Goal: Transaction & Acquisition: Purchase product/service

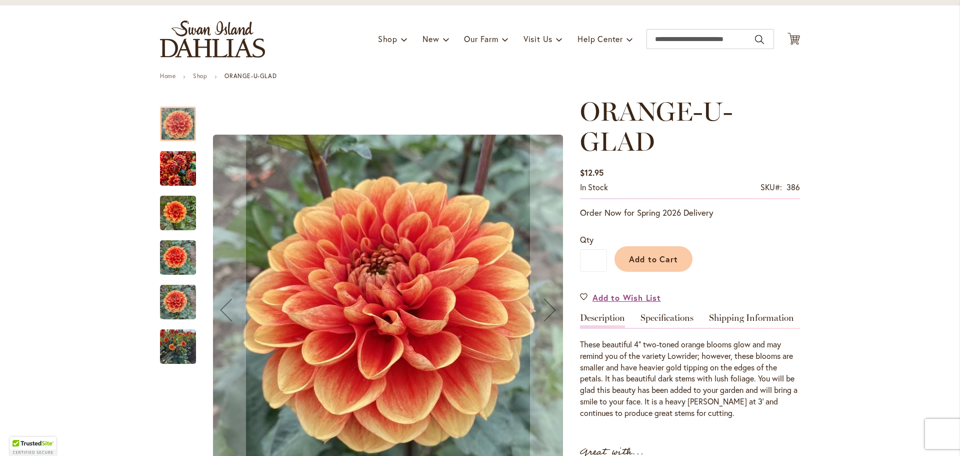
scroll to position [100, 0]
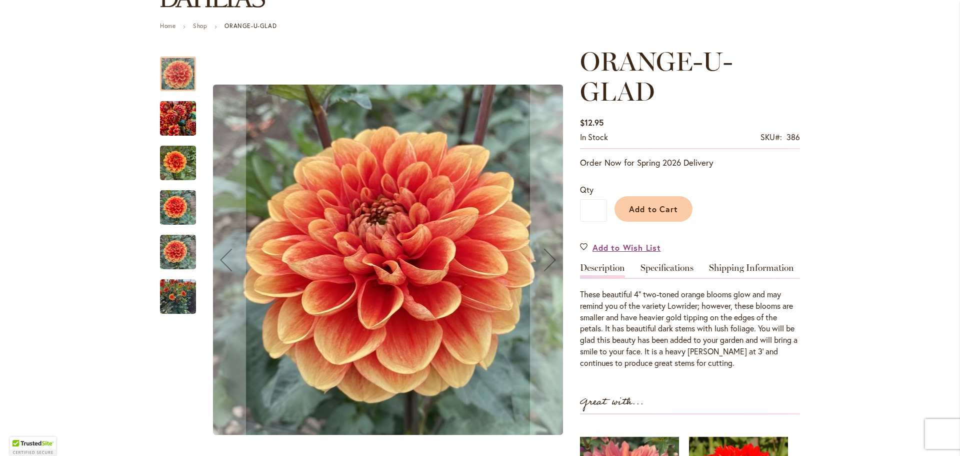
click at [179, 125] on img "Orange-U-Glad" at bounding box center [178, 119] width 36 height 48
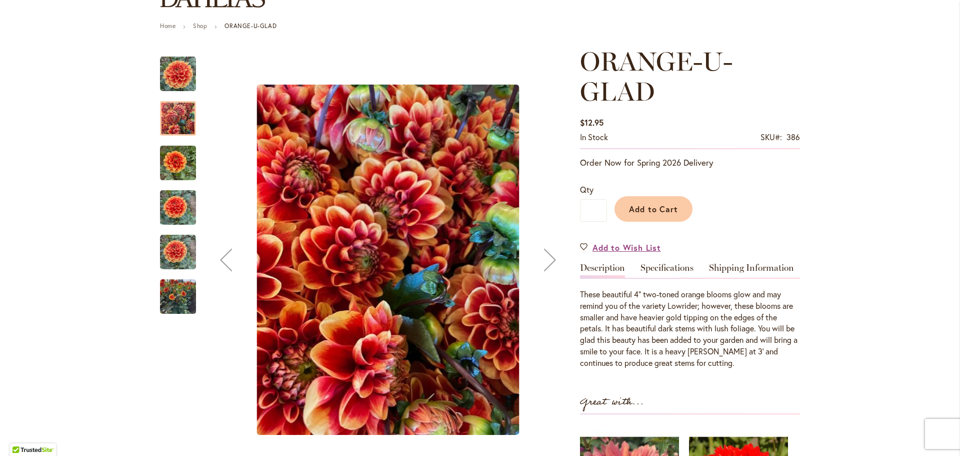
click at [177, 155] on img "Orange-U-Glad" at bounding box center [178, 163] width 36 height 48
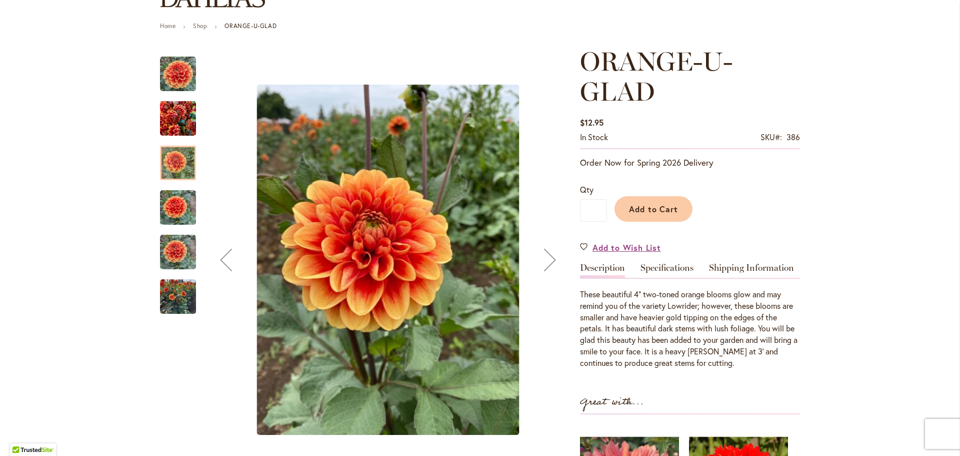
click at [179, 199] on img "Orange-U-Glad" at bounding box center [178, 208] width 36 height 48
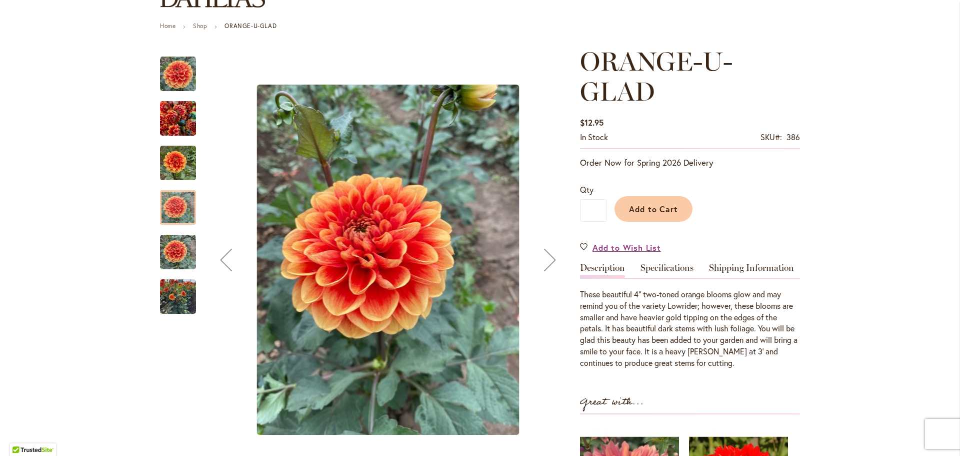
click at [178, 245] on img "Orange-U-Glad" at bounding box center [178, 252] width 36 height 36
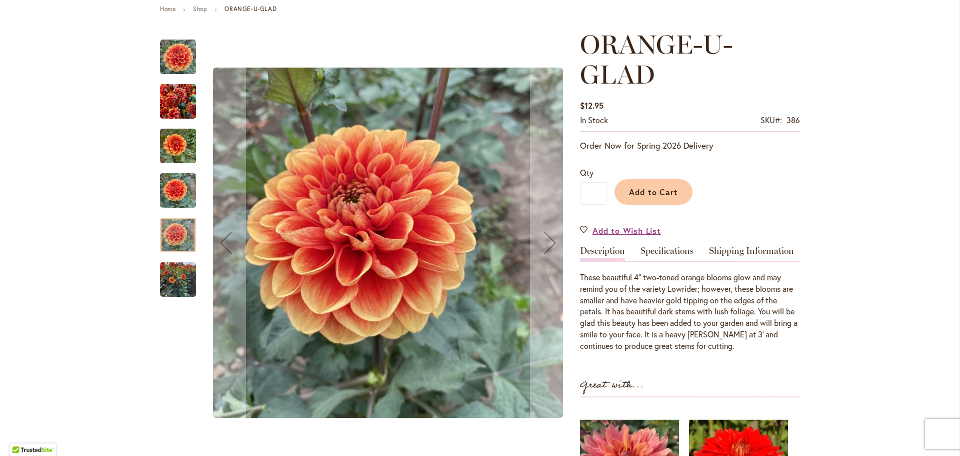
scroll to position [0, 0]
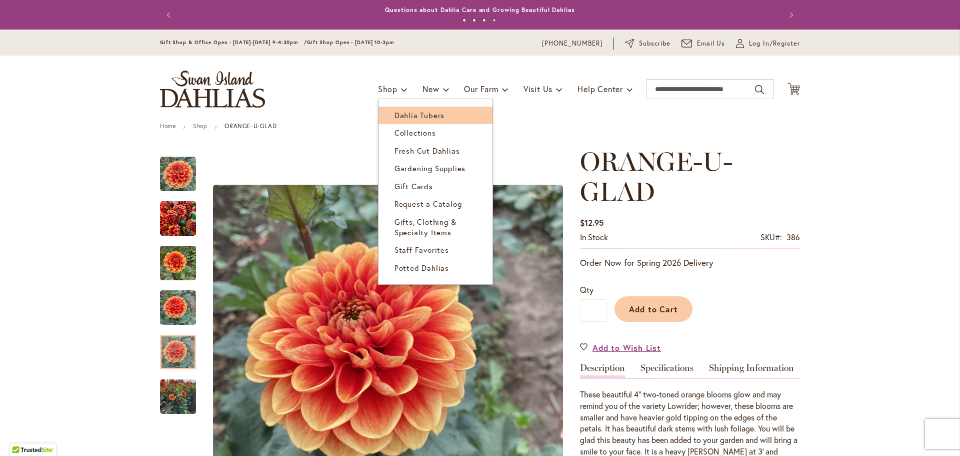
click at [404, 117] on span "Dahlia Tubers" at bounding box center [420, 115] width 50 height 10
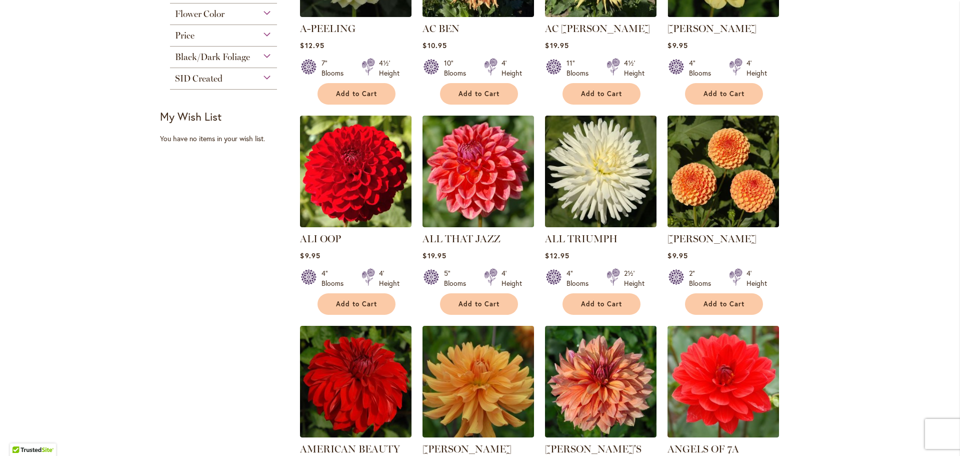
scroll to position [350, 0]
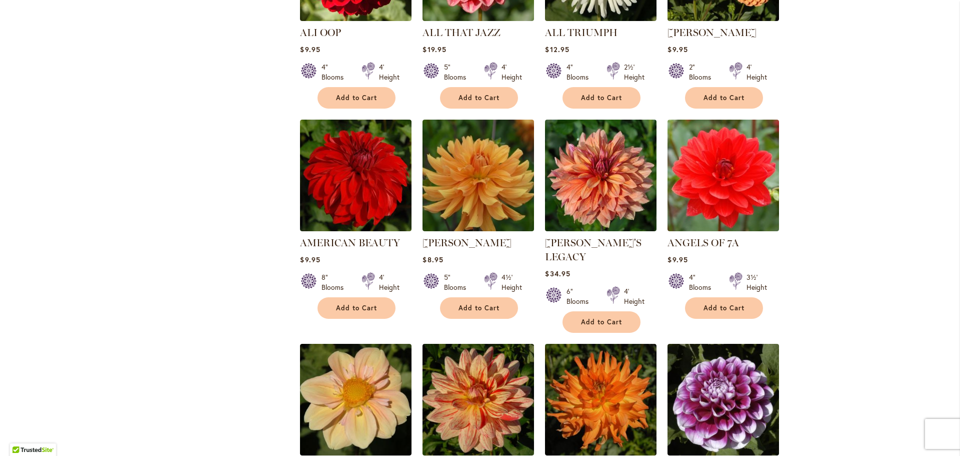
click at [0, 250] on div "Skip to Content Gift Shop & Office Open - [DATE]-[DATE] 9-4:30pm / Gift Shop Op…" at bounding box center [480, 277] width 960 height 1597
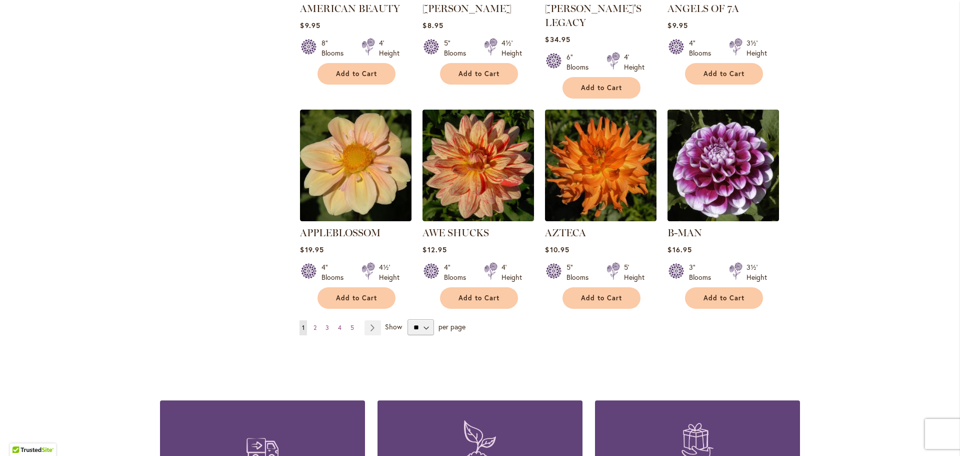
scroll to position [900, 0]
